Goal: Transaction & Acquisition: Purchase product/service

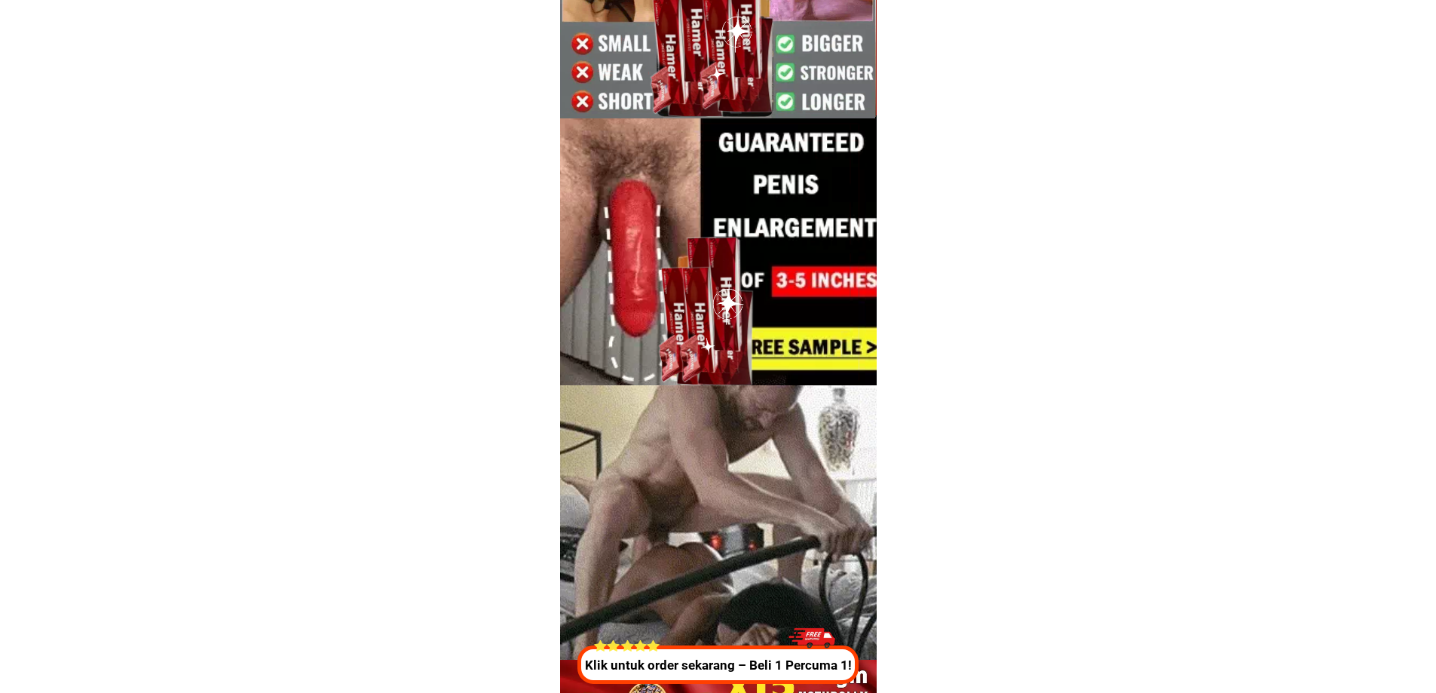
scroll to position [863, 0]
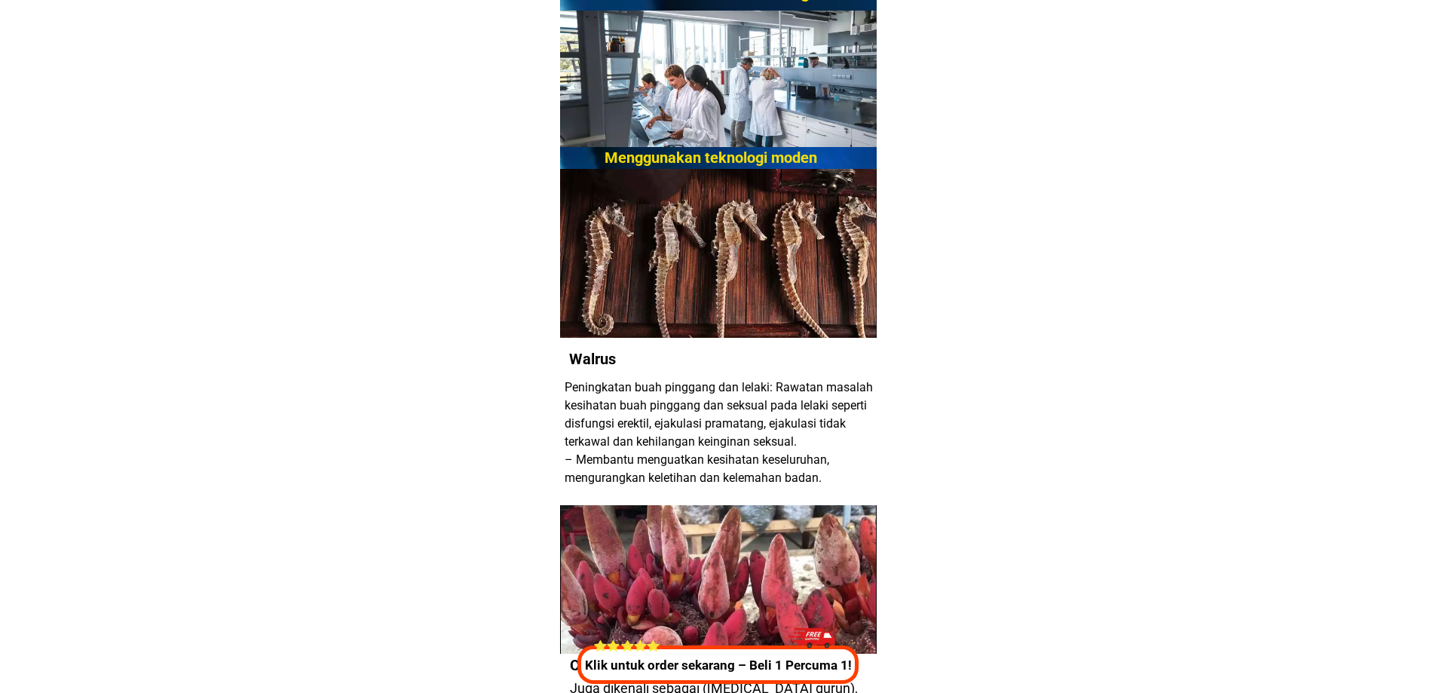
scroll to position [1356, 0]
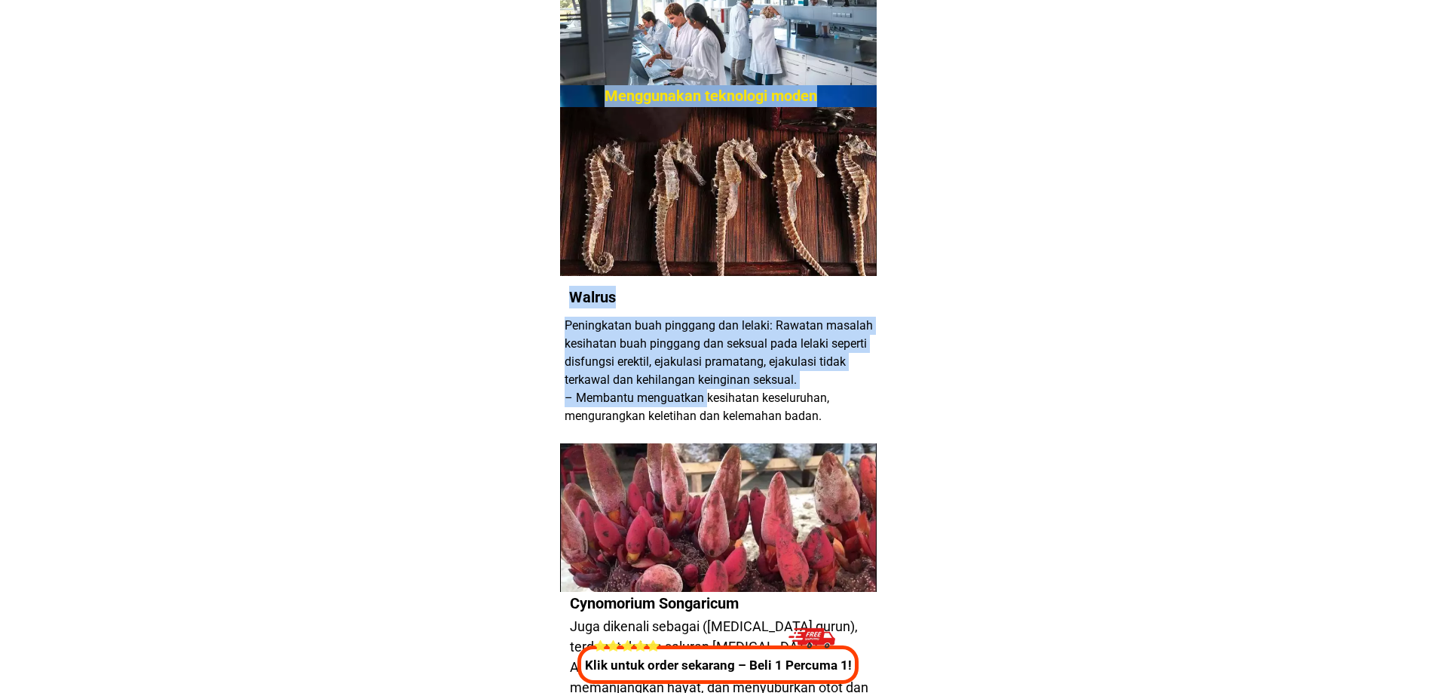
drag, startPoint x: 616, startPoint y: 317, endPoint x: 813, endPoint y: 410, distance: 218.2
click at [792, 416] on div "Menggunakan teknologi moden Diperbuat daripada pelbagai jenis tumbuhan ubatan b…" at bounding box center [718, 639] width 317 height 1502
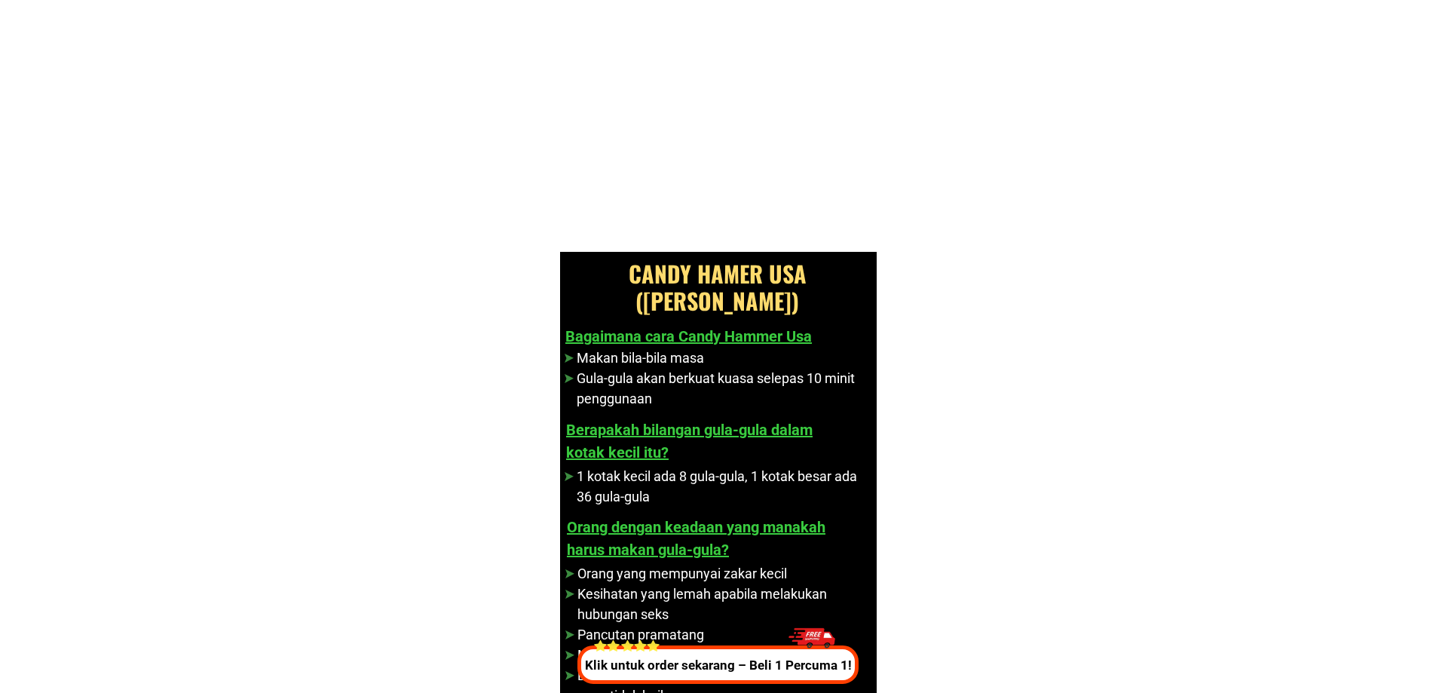
scroll to position [26533, 0]
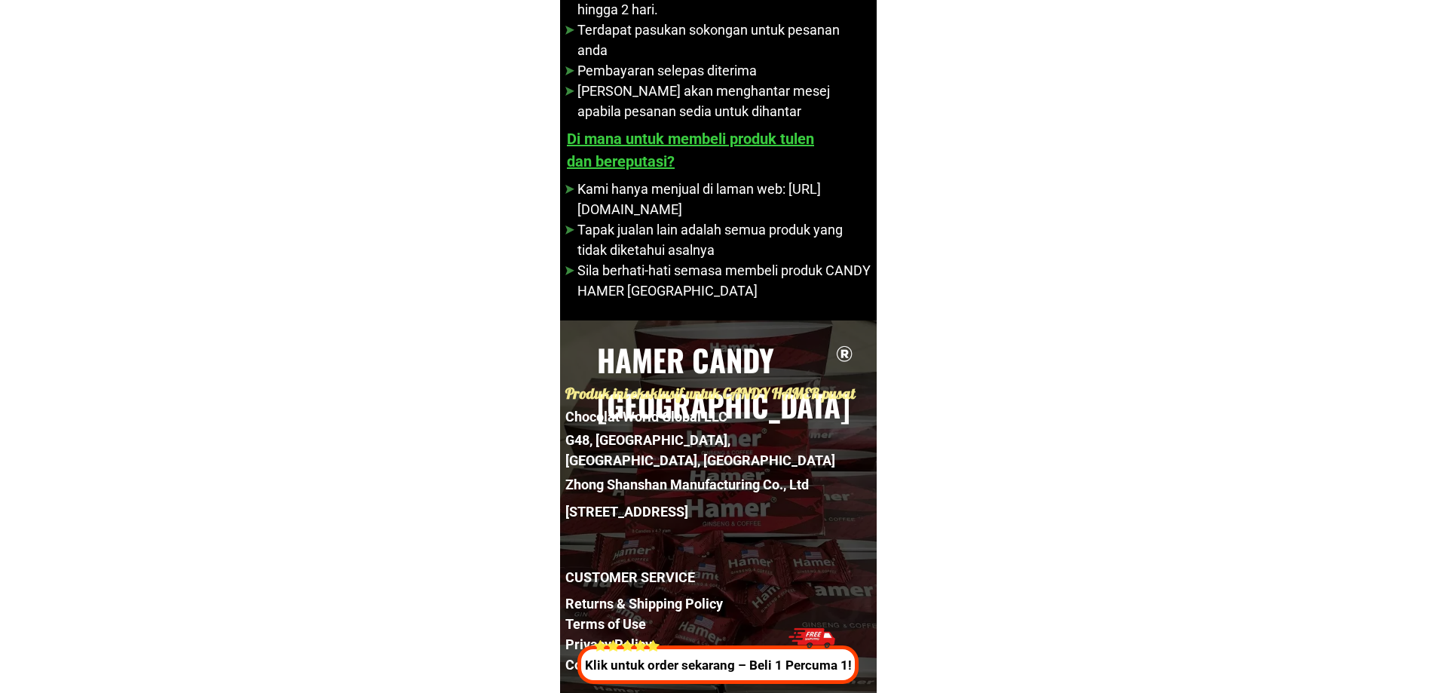
click at [664, 574] on h1 "CUSTOMER SERVICE" at bounding box center [711, 577] width 292 height 20
click at [582, 642] on div "Klik untuk order sekarang – Beli 1 Percuma 1!" at bounding box center [714, 651] width 287 height 65
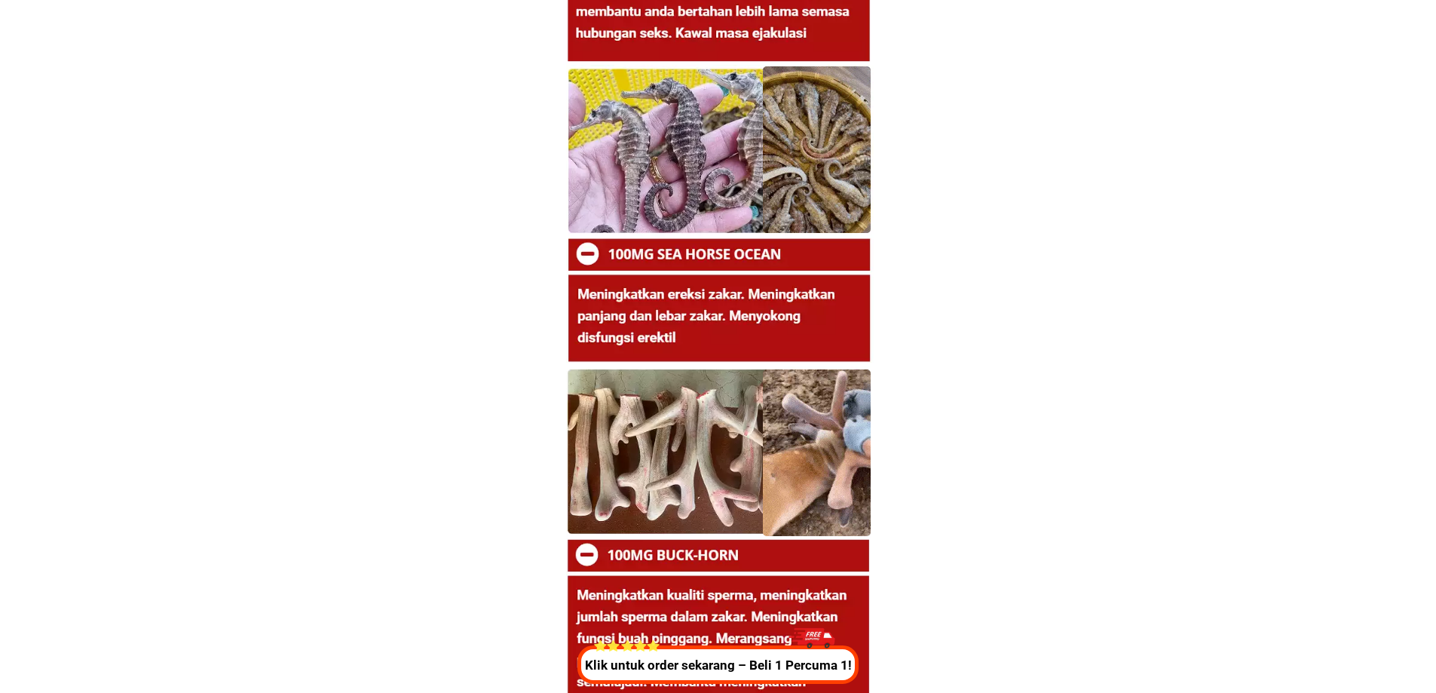
scroll to position [11659, 0]
